Goal: Task Accomplishment & Management: Manage account settings

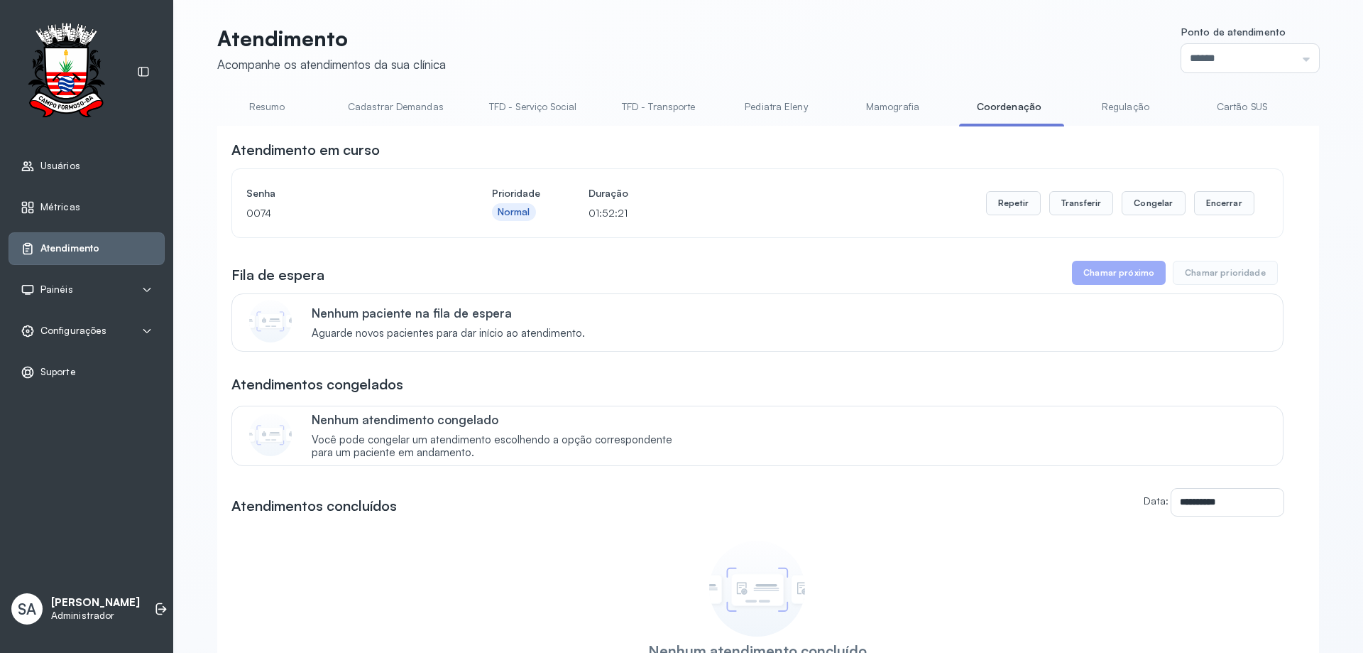
click at [39, 324] on div "Configurações" at bounding box center [64, 331] width 86 height 14
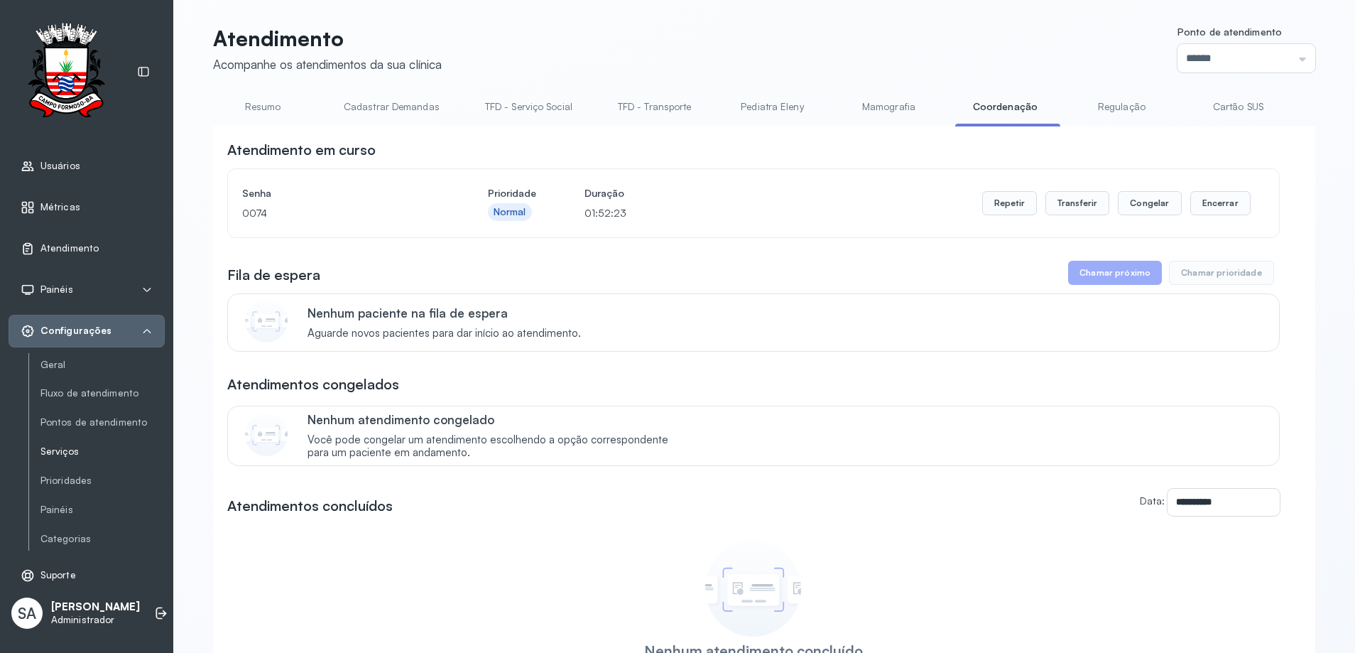
click at [82, 447] on link "Serviços" at bounding box center [102, 451] width 124 height 12
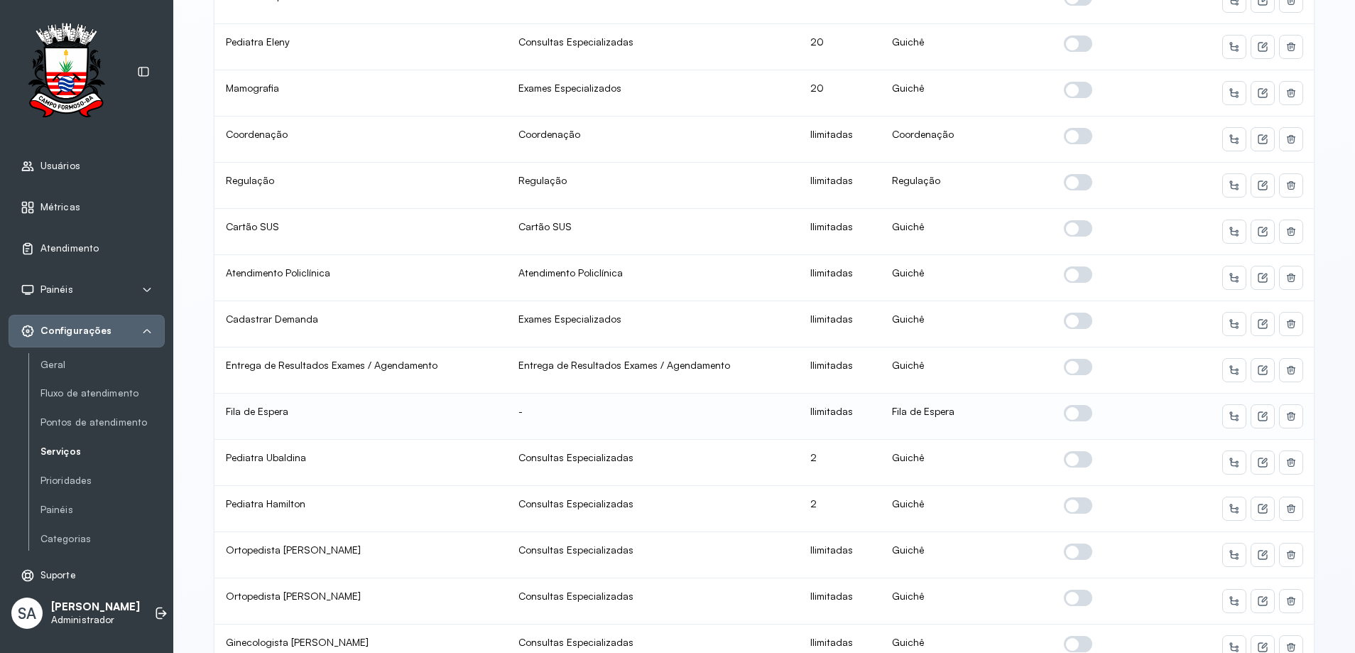
scroll to position [284, 0]
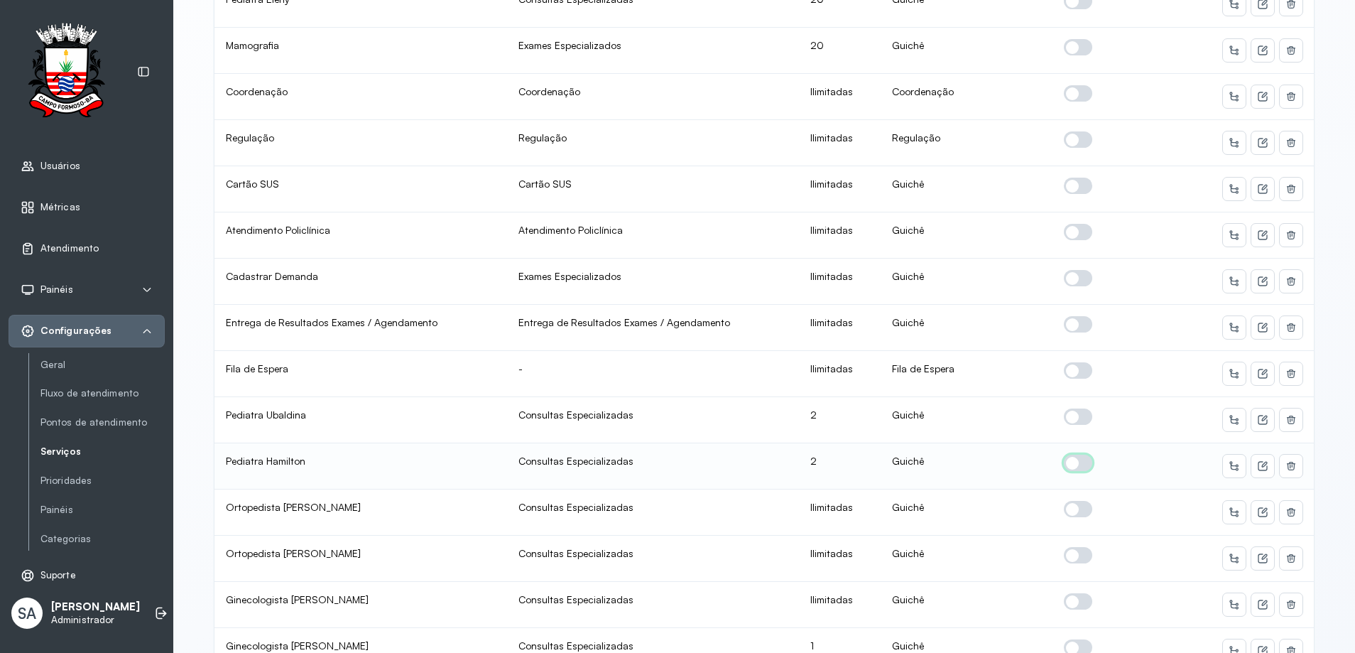
click at [1076, 459] on span at bounding box center [1078, 462] width 28 height 16
click at [1258, 464] on icon at bounding box center [1262, 465] width 11 height 11
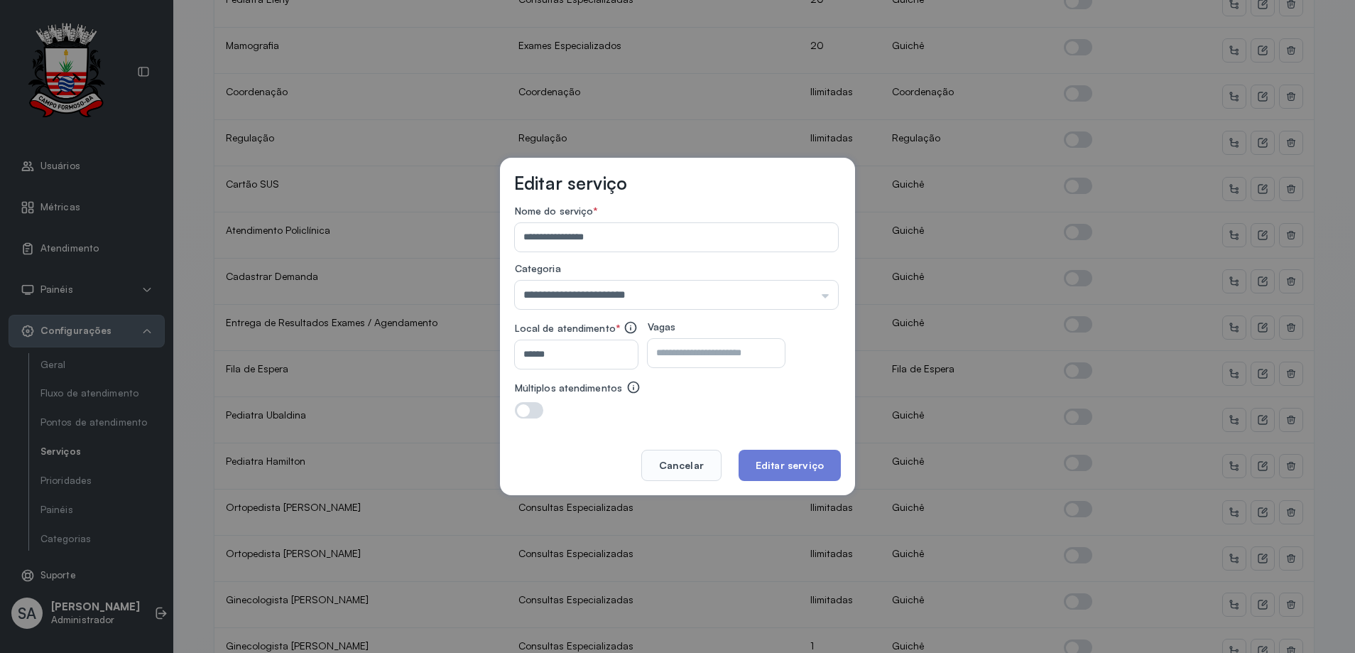
click at [760, 349] on input "*" at bounding box center [704, 353] width 112 height 28
type input "*"
click at [787, 461] on button "Editar serviço" at bounding box center [789, 464] width 102 height 31
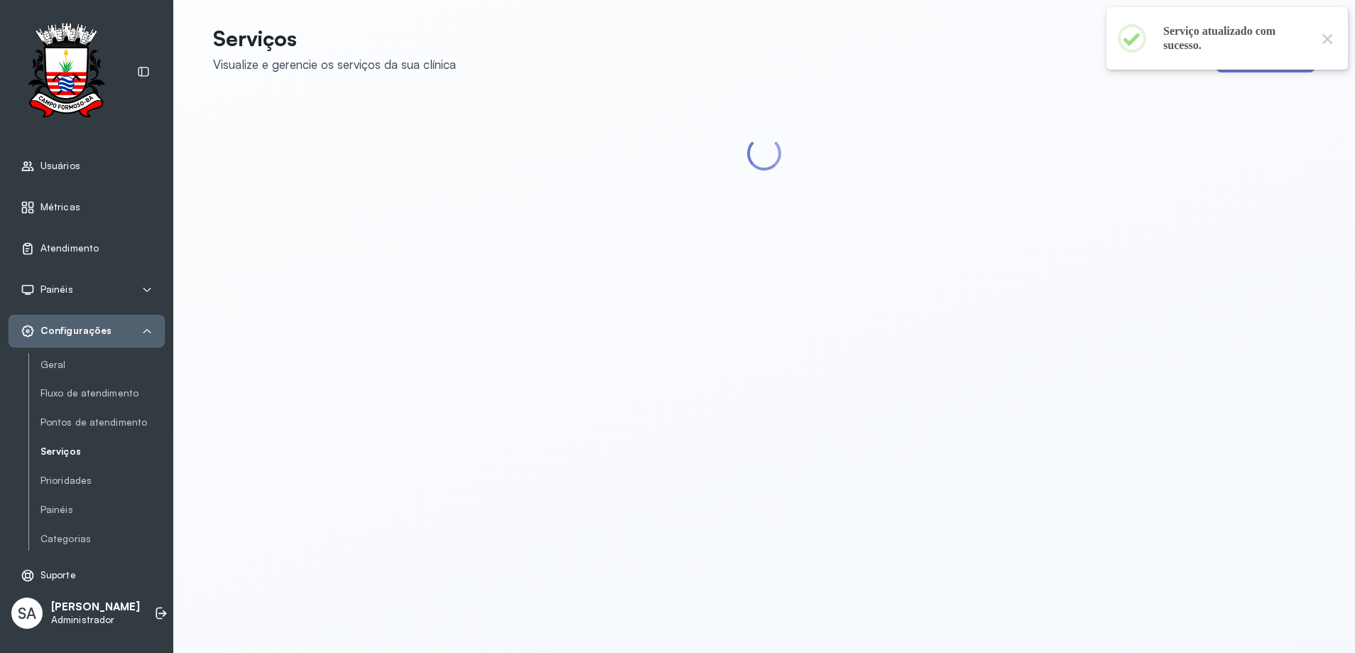
scroll to position [0, 0]
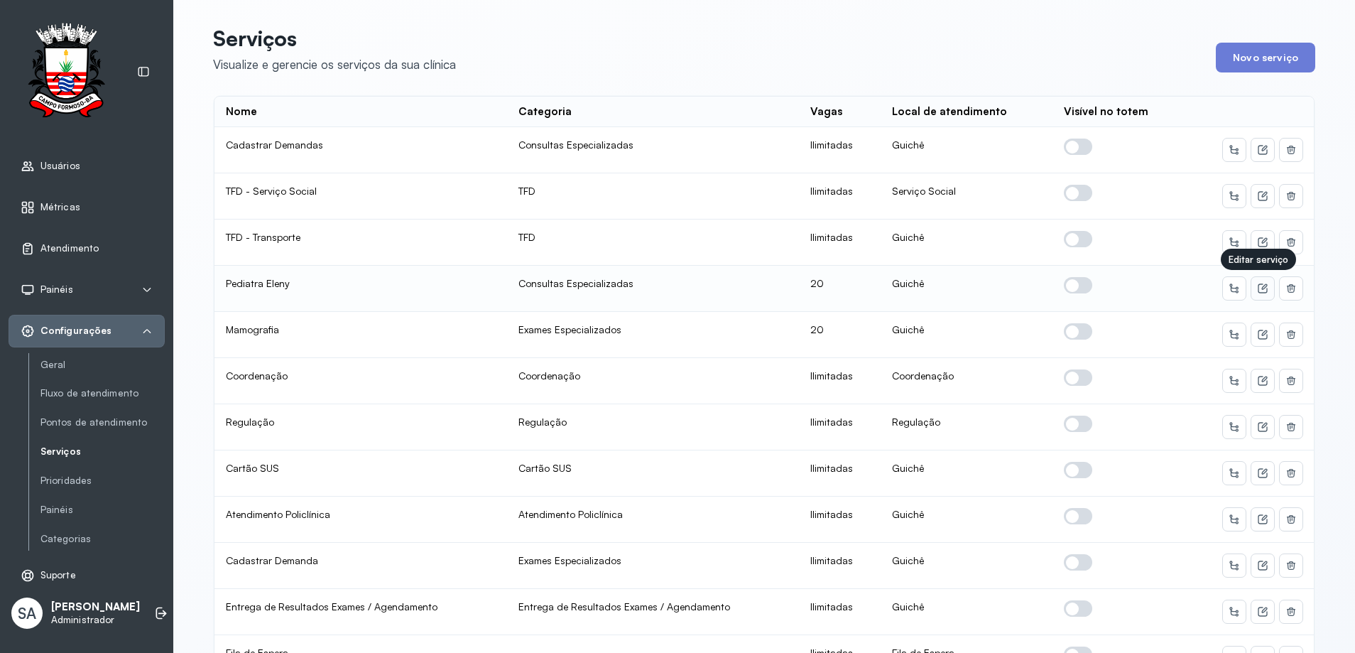
click at [1258, 285] on icon at bounding box center [1262, 288] width 11 height 11
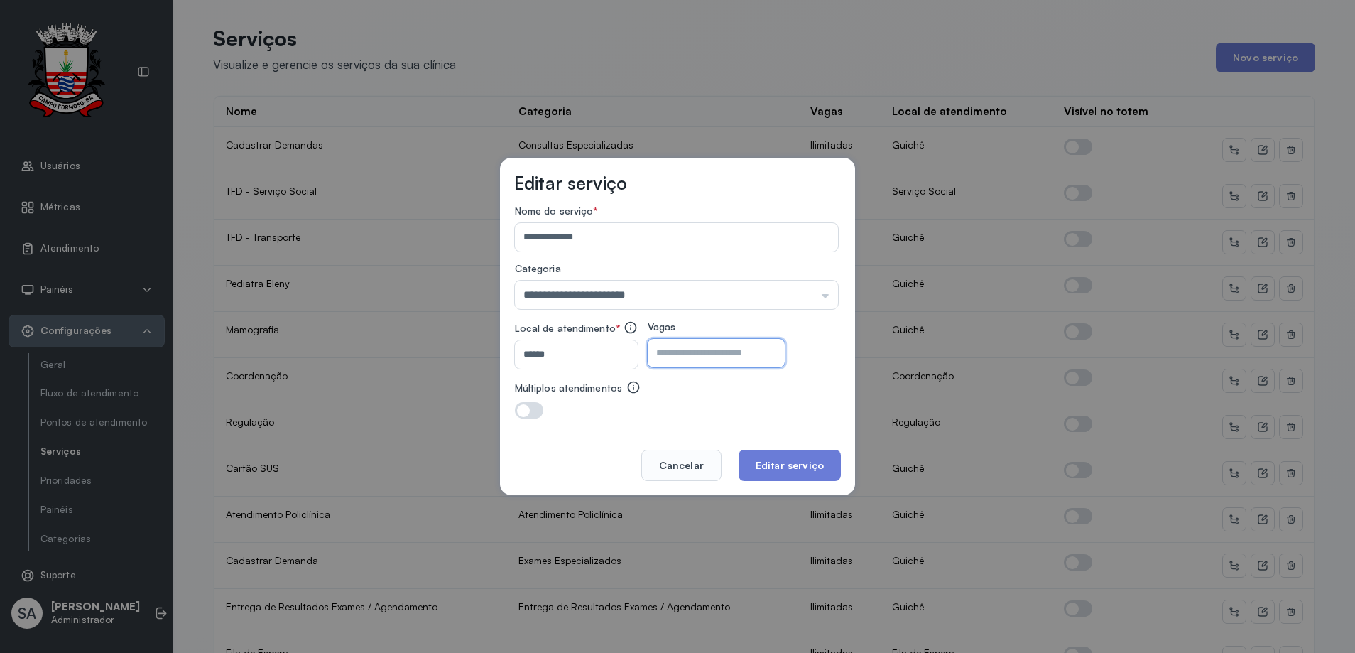
click at [754, 354] on input "**" at bounding box center [704, 353] width 112 height 28
type input "**"
click at [797, 460] on button "Editar serviço" at bounding box center [789, 464] width 102 height 31
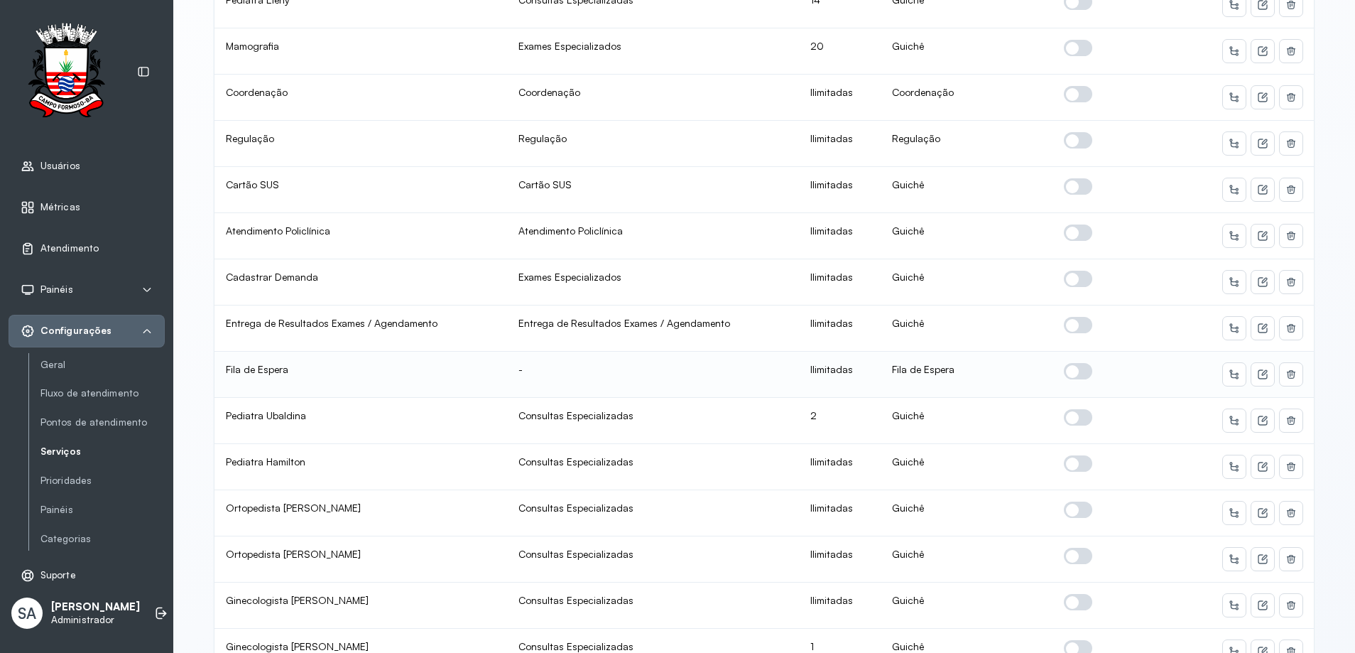
scroll to position [284, 0]
click at [1260, 422] on icon at bounding box center [1262, 419] width 11 height 11
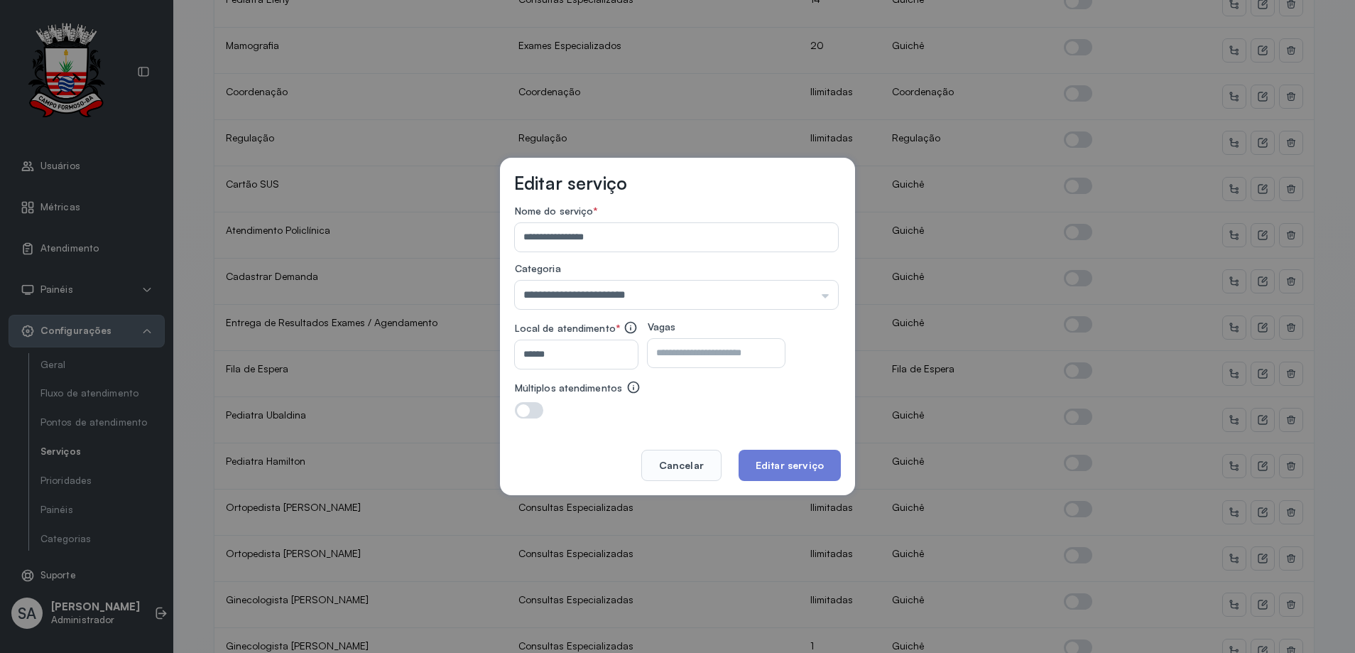
click at [705, 351] on input "*" at bounding box center [704, 353] width 112 height 28
type input "*"
click at [790, 456] on button "Editar serviço" at bounding box center [789, 464] width 102 height 31
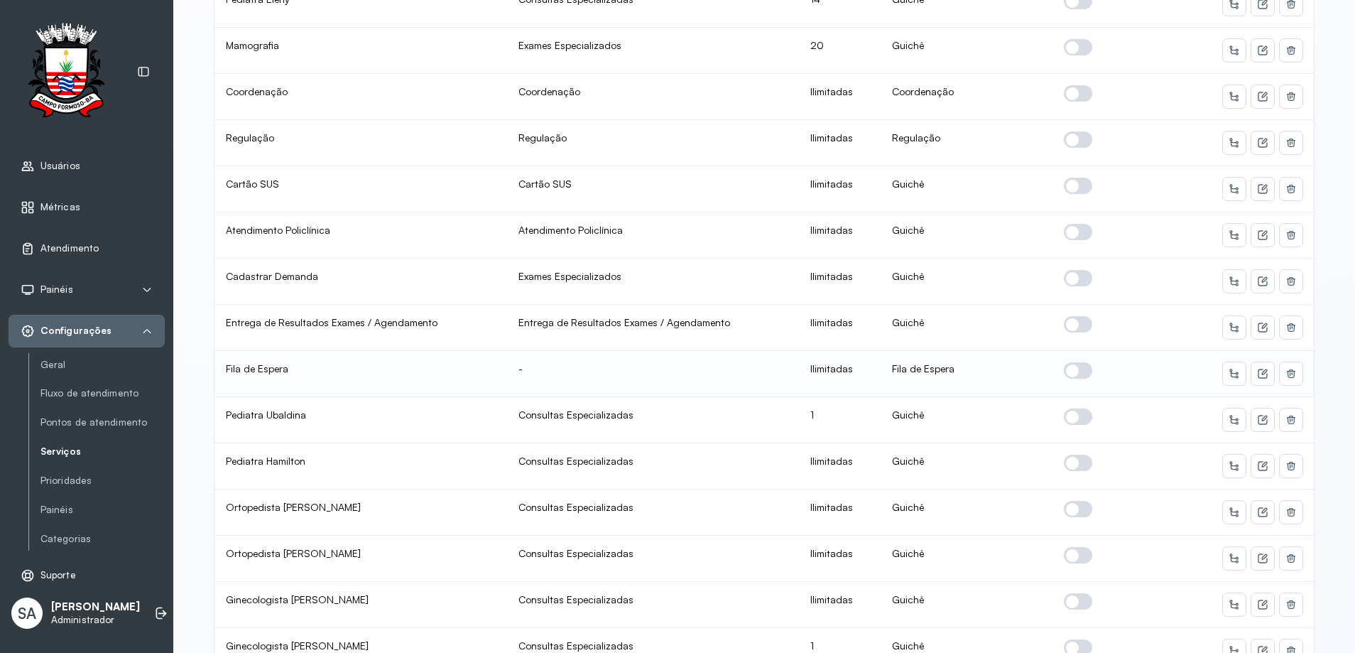
scroll to position [355, 0]
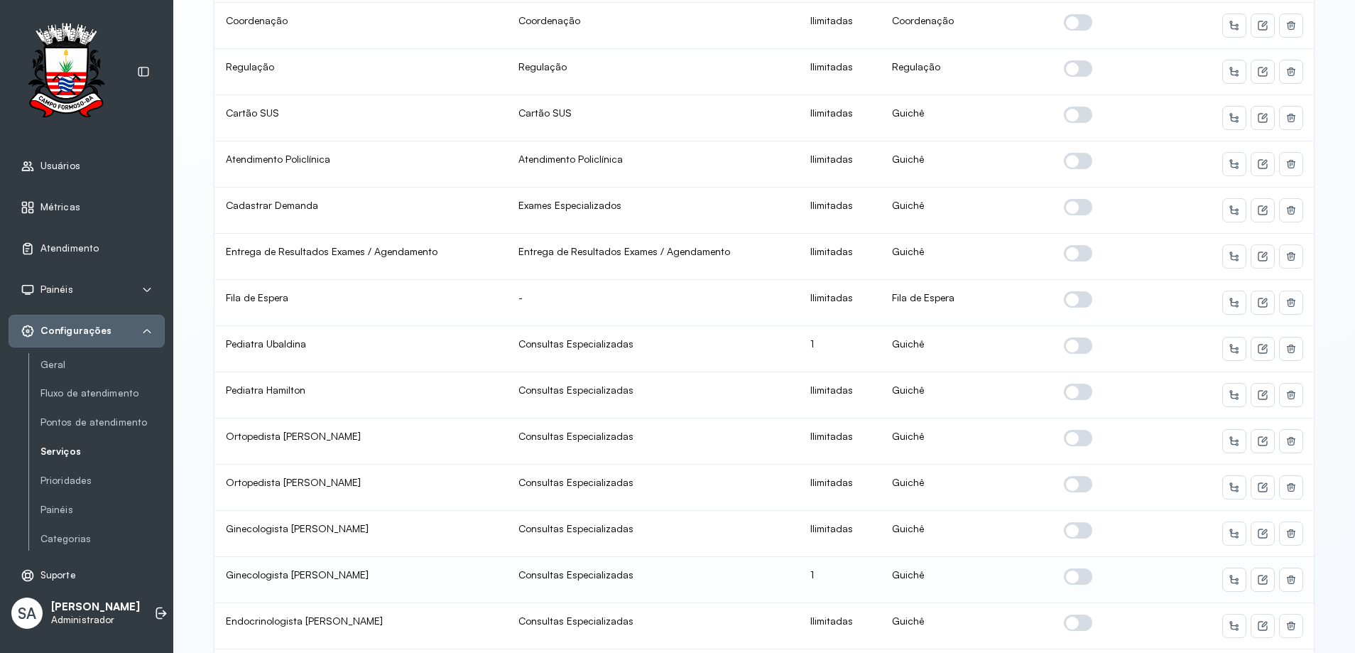
click at [1076, 580] on span at bounding box center [1078, 576] width 28 height 16
click at [1258, 581] on icon at bounding box center [1262, 579] width 11 height 11
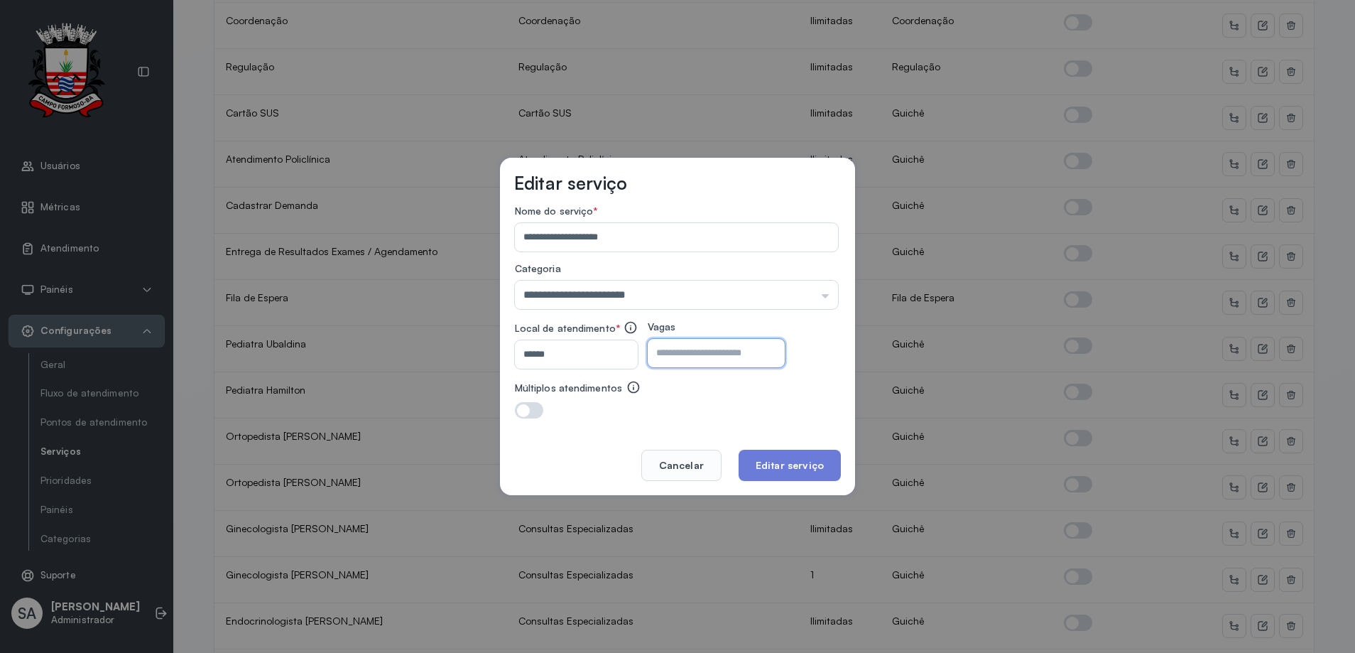
click at [691, 351] on input "*" at bounding box center [704, 353] width 112 height 28
type input "*"
click at [800, 463] on button "Editar serviço" at bounding box center [789, 464] width 102 height 31
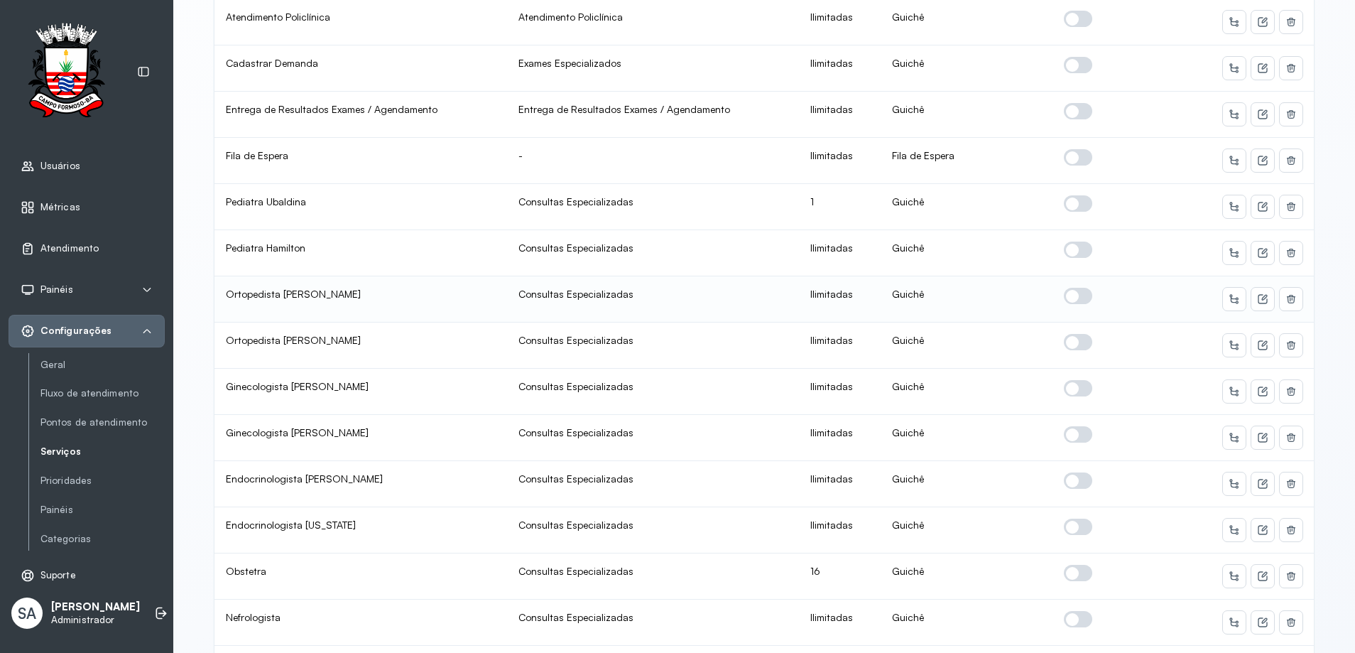
scroll to position [568, 0]
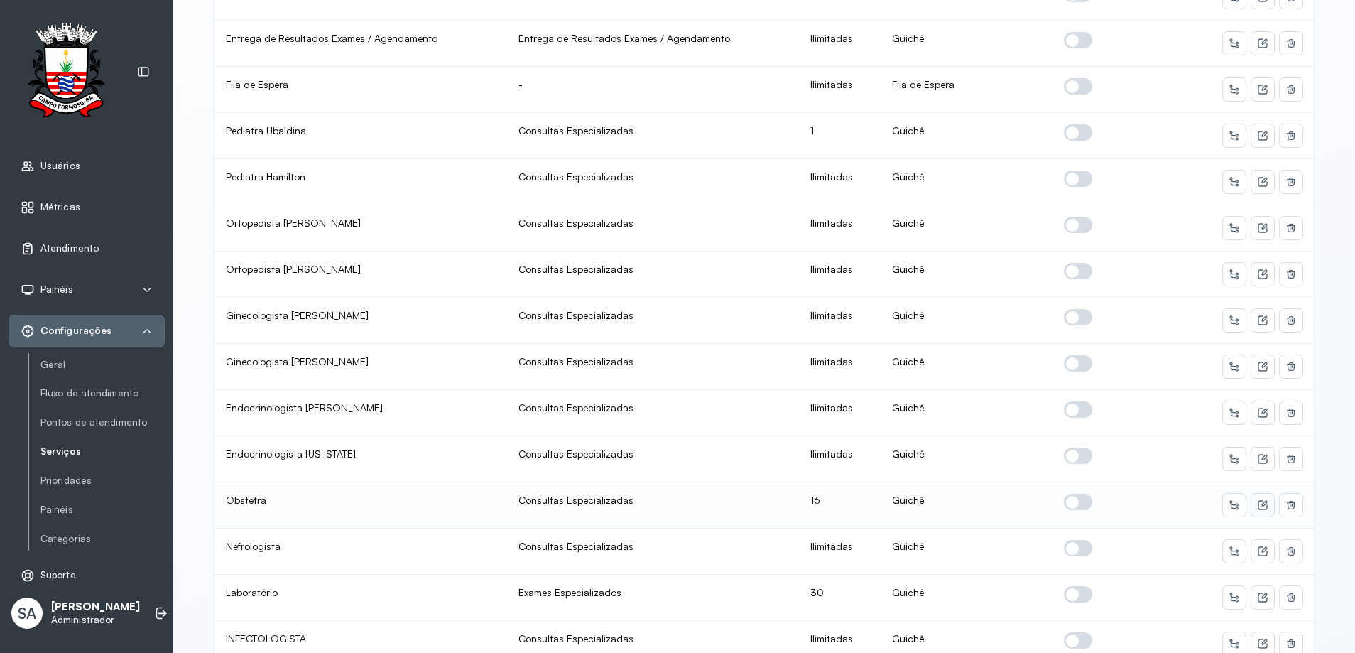
click at [1261, 506] on icon at bounding box center [1264, 504] width 6 height 6
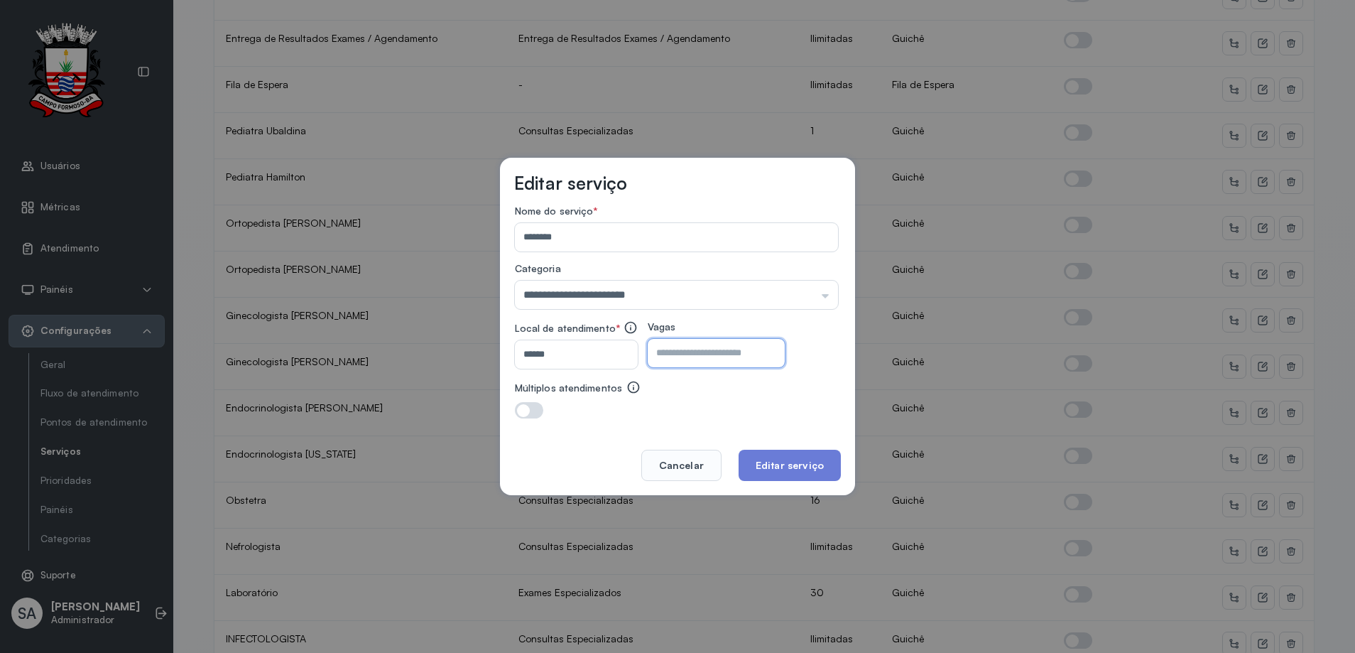
click at [760, 351] on input "**" at bounding box center [704, 353] width 112 height 28
type input "*"
click at [807, 458] on button "Editar serviço" at bounding box center [789, 464] width 102 height 31
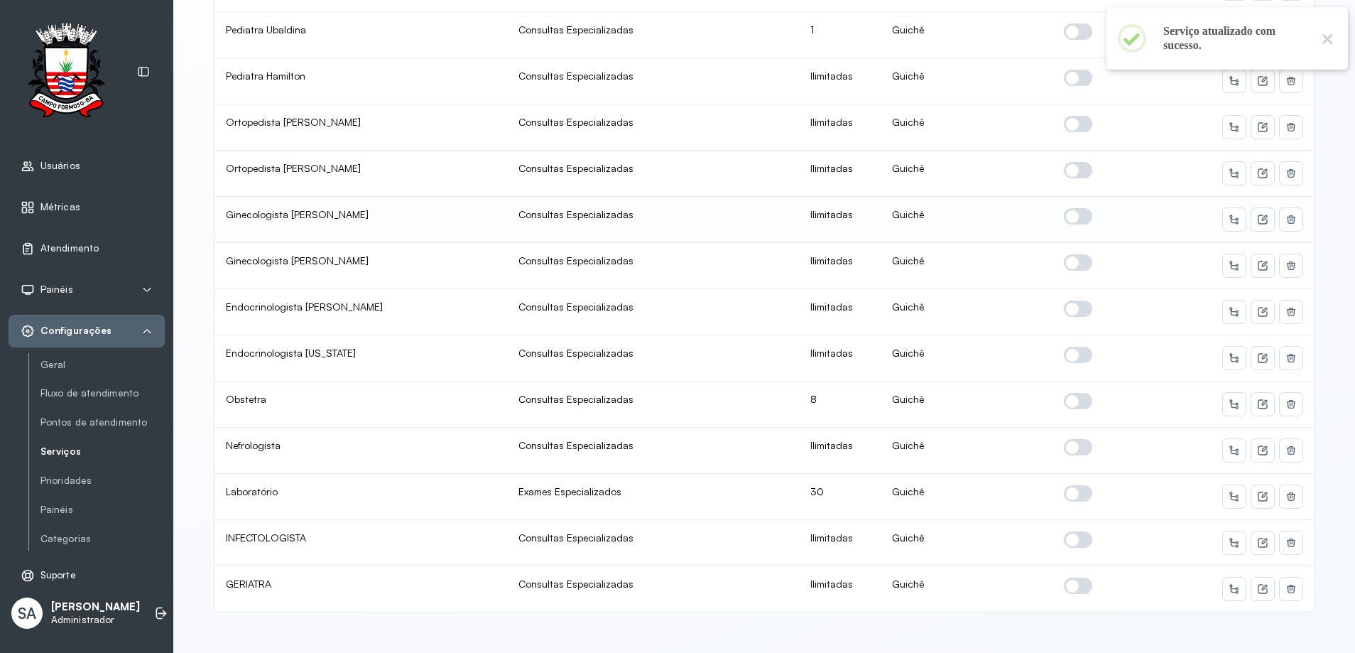
scroll to position [2, 0]
click at [1263, 491] on icon at bounding box center [1262, 496] width 11 height 11
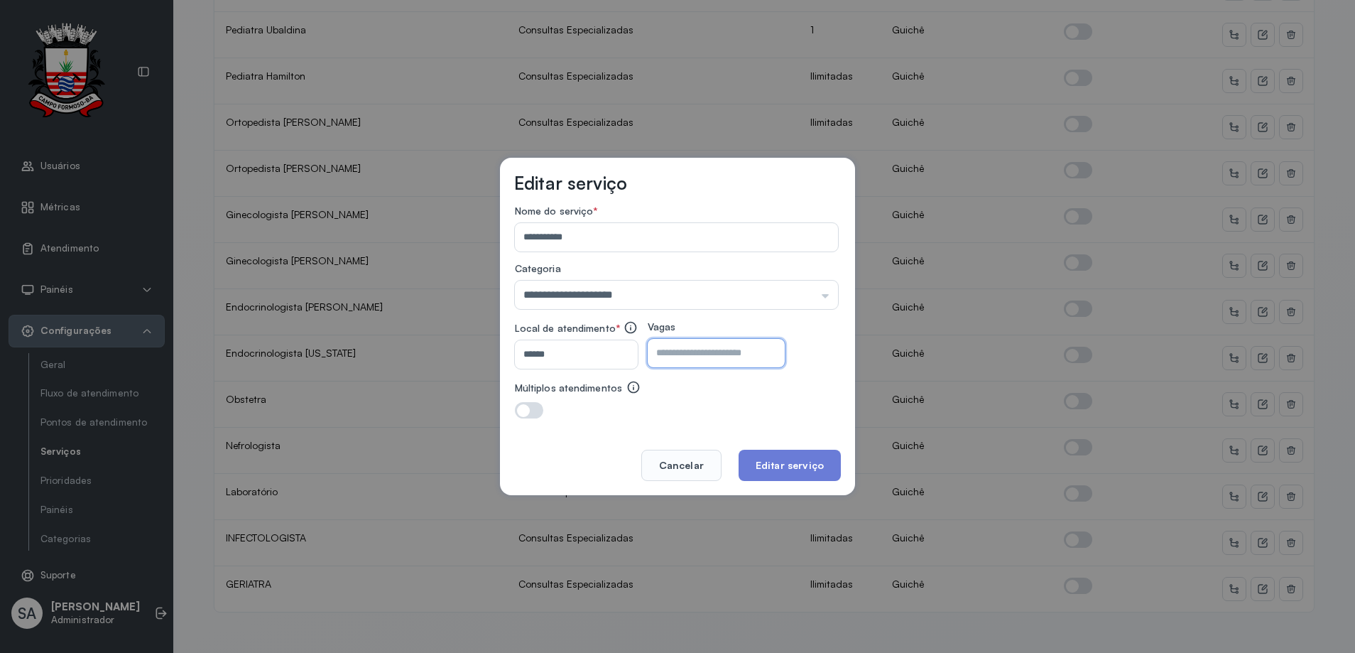
click at [754, 359] on input "**" at bounding box center [704, 353] width 112 height 28
type input "**"
click at [780, 467] on button "Editar serviço" at bounding box center [789, 464] width 102 height 31
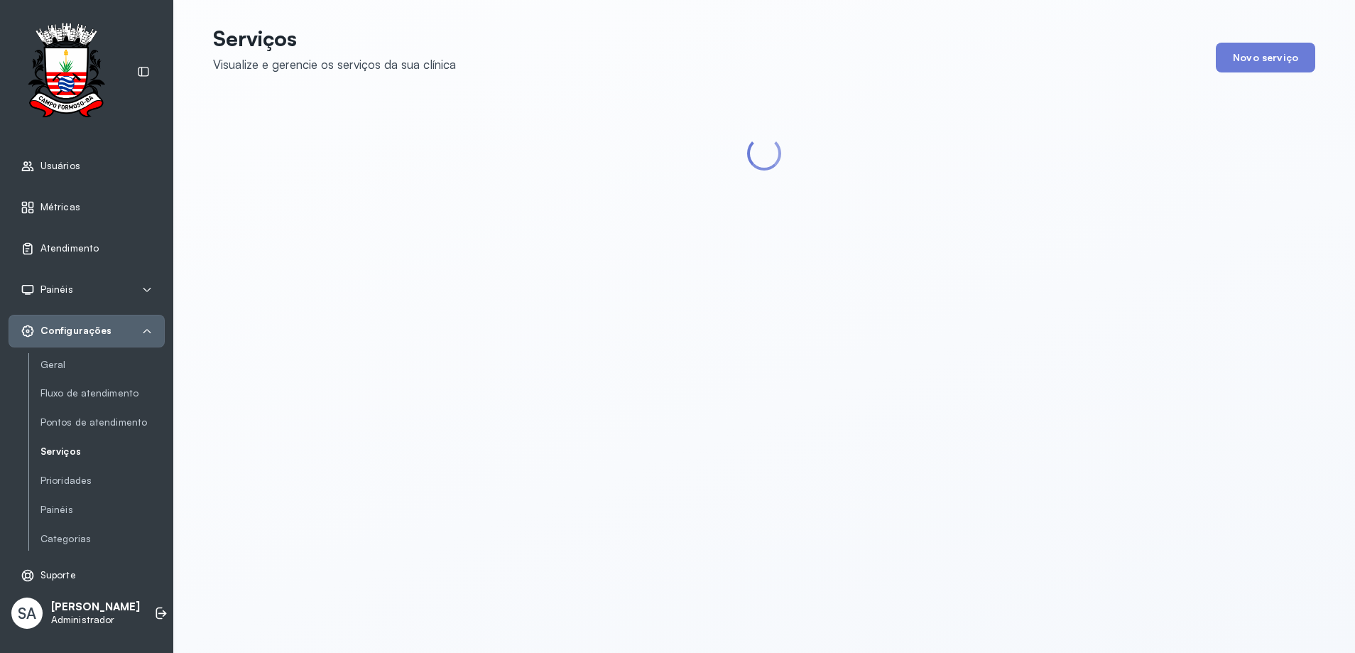
scroll to position [0, 0]
